Goal: Task Accomplishment & Management: Manage account settings

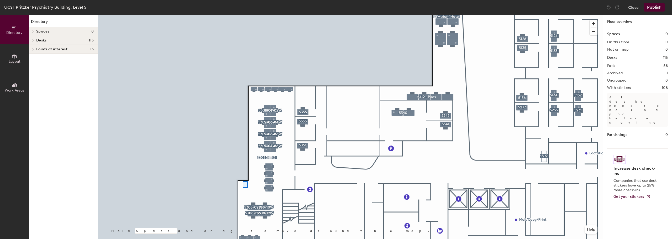
click at [235, 15] on div at bounding box center [350, 15] width 504 height 0
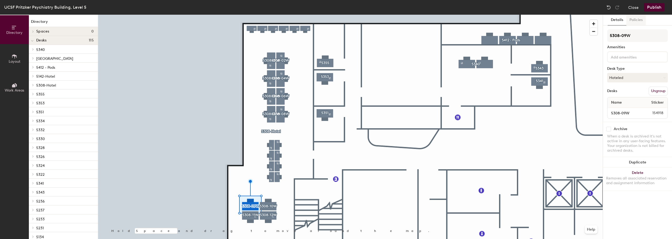
click at [637, 18] on button "Policies" at bounding box center [635, 20] width 19 height 11
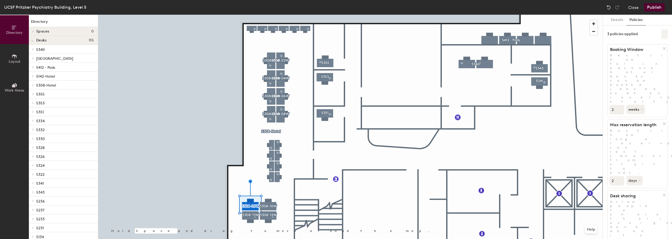
click at [664, 33] on icon at bounding box center [664, 34] width 3 height 3
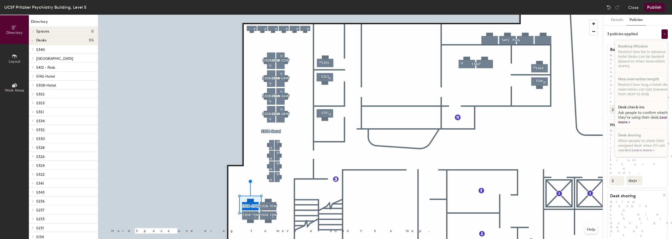
scroll to position [3, 0]
click at [629, 105] on h1 "Desk check-ins" at bounding box center [631, 107] width 26 height 4
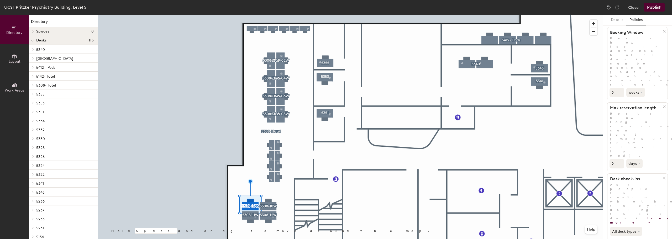
scroll to position [26, 0]
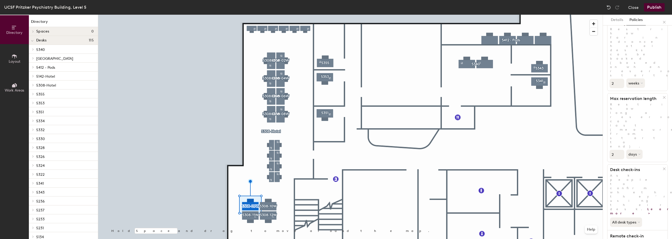
click at [657, 7] on button "Publish" at bounding box center [653, 7] width 21 height 8
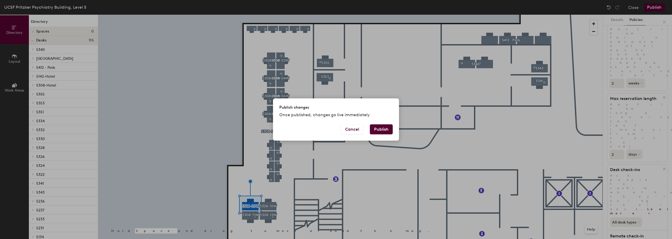
click at [382, 128] on button "Publish" at bounding box center [381, 129] width 23 height 10
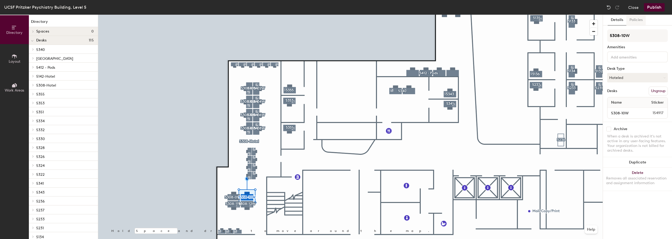
click at [638, 18] on button "Policies" at bounding box center [635, 20] width 19 height 11
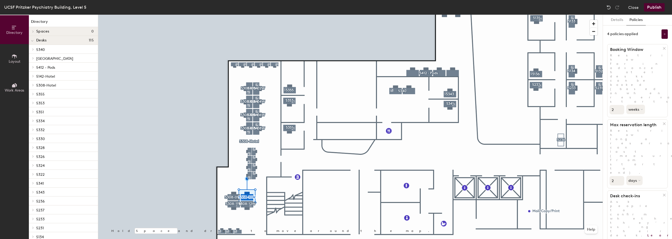
scroll to position [52, 0]
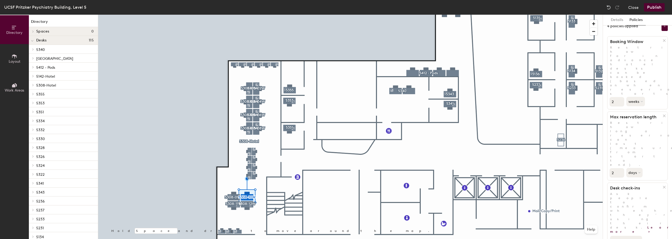
scroll to position [0, 0]
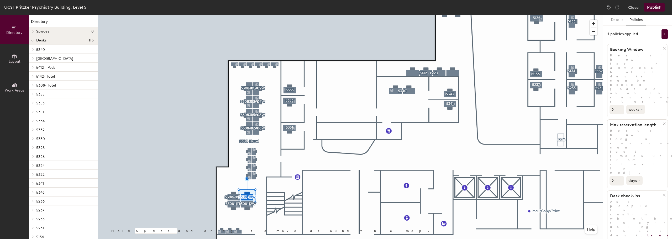
click at [656, 7] on button "Publish" at bounding box center [653, 7] width 21 height 8
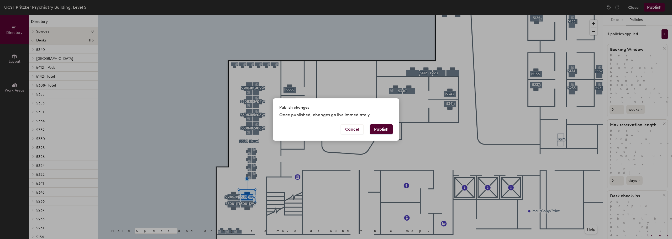
click at [375, 128] on button "Publish" at bounding box center [381, 129] width 23 height 10
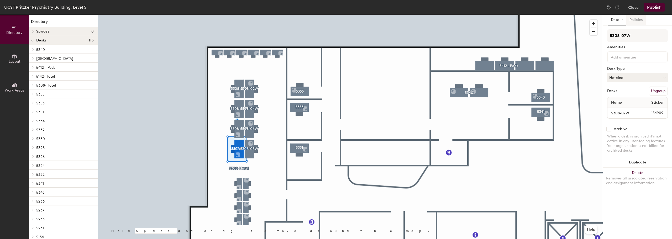
click at [638, 19] on button "Policies" at bounding box center [635, 20] width 19 height 11
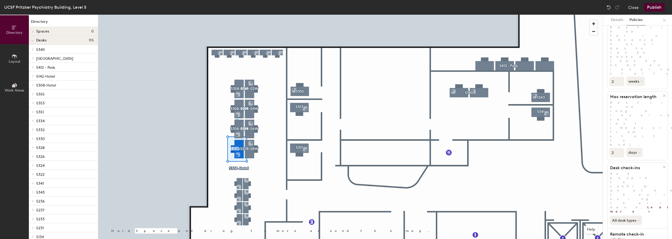
scroll to position [52, 0]
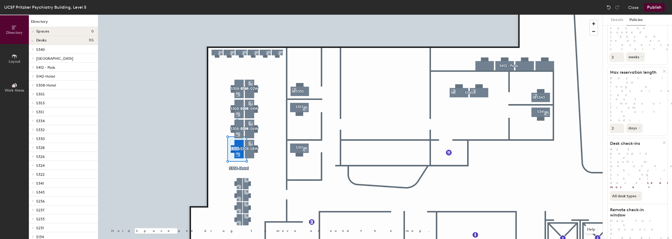
click at [655, 6] on button "Publish" at bounding box center [653, 7] width 21 height 8
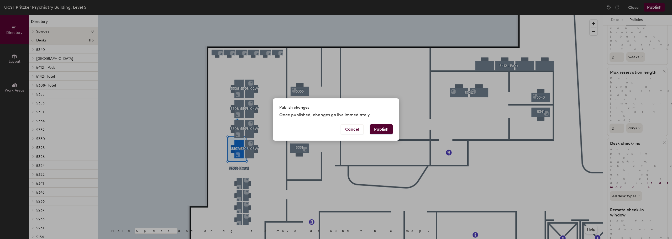
click at [384, 129] on button "Publish" at bounding box center [381, 129] width 23 height 10
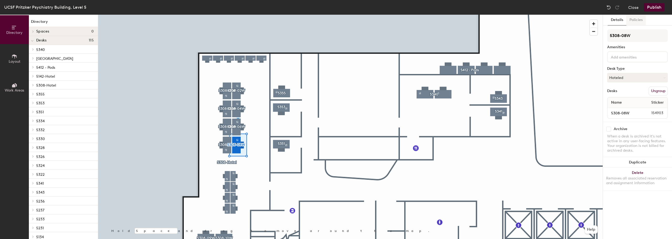
click at [638, 19] on button "Policies" at bounding box center [635, 20] width 19 height 11
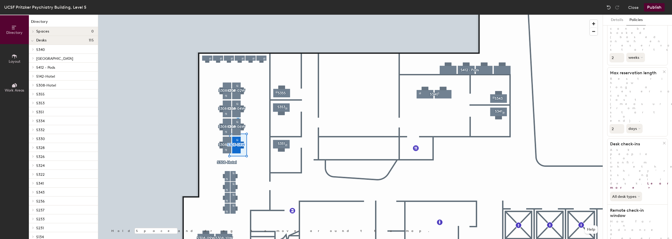
scroll to position [52, 0]
click at [653, 8] on button "Publish" at bounding box center [653, 7] width 21 height 8
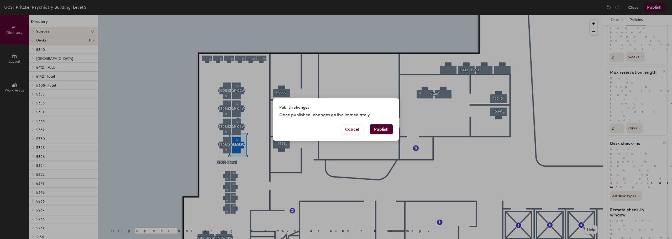
click at [381, 131] on button "Publish" at bounding box center [381, 129] width 23 height 10
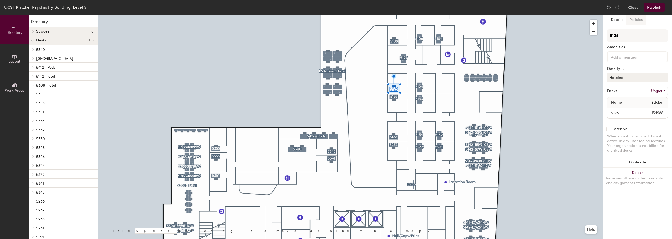
click at [633, 20] on button "Policies" at bounding box center [635, 20] width 19 height 11
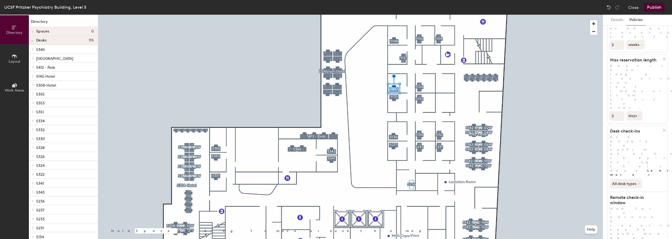
scroll to position [66, 0]
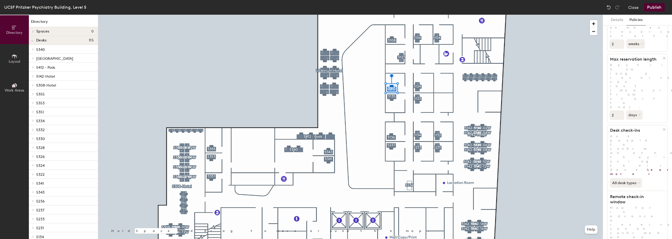
click at [655, 8] on button "Publish" at bounding box center [653, 7] width 21 height 8
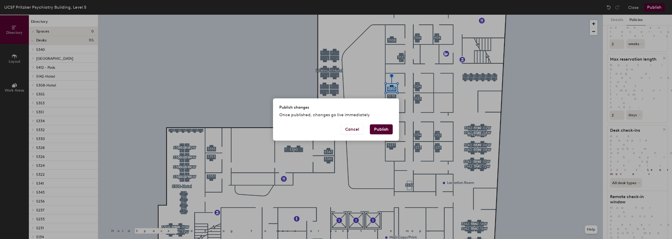
click at [384, 127] on button "Publish" at bounding box center [381, 129] width 23 height 10
